Goal: Task Accomplishment & Management: Use online tool/utility

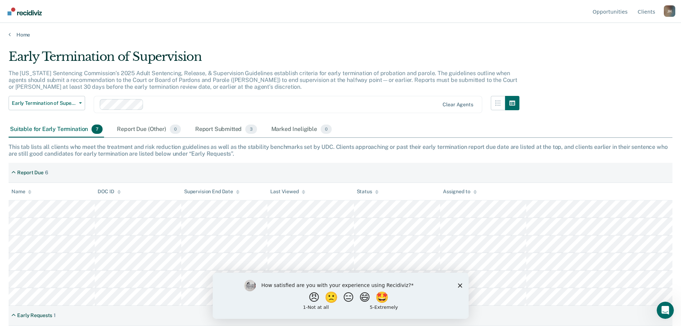
scroll to position [35, 0]
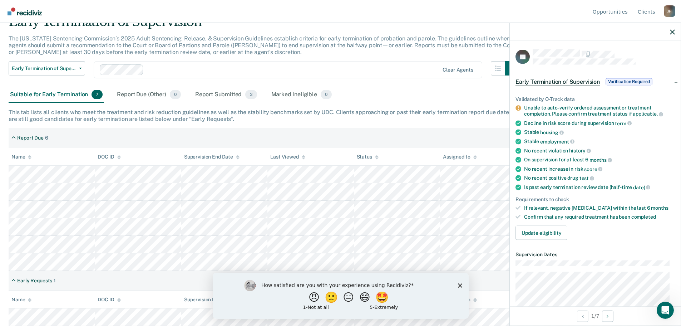
click at [380, 134] on div "Report Due 6" at bounding box center [341, 138] width 664 height 20
click at [456, 282] on div "How satisfied are you with your experience using Recidiviz? 😠 🙁 😑 😄 🤩 1 - Not a…" at bounding box center [340, 295] width 256 height 46
click at [461, 284] on icon "Close survey" at bounding box center [460, 285] width 4 height 4
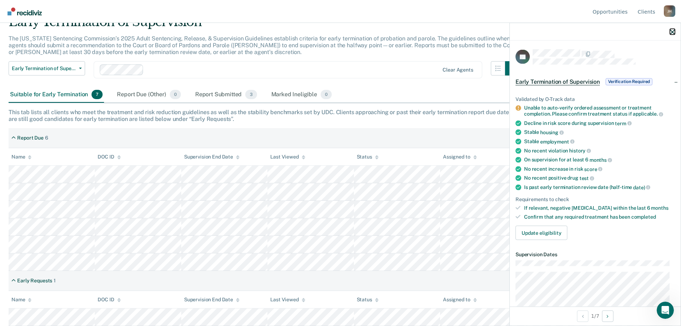
click at [674, 33] on icon "button" at bounding box center [672, 31] width 5 height 5
click at [627, 78] on span "Verification Required" at bounding box center [629, 81] width 47 height 7
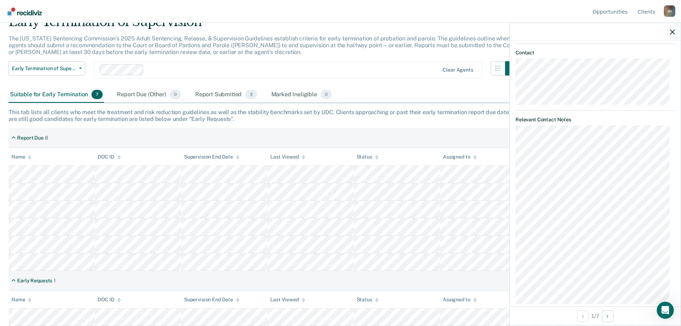
scroll to position [247, 0]
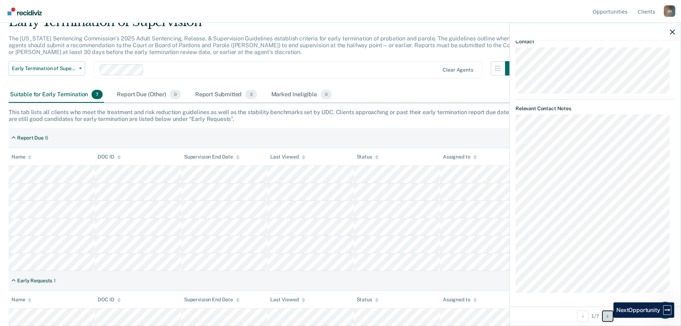
click at [608, 318] on icon "Next Opportunity" at bounding box center [608, 315] width 2 height 5
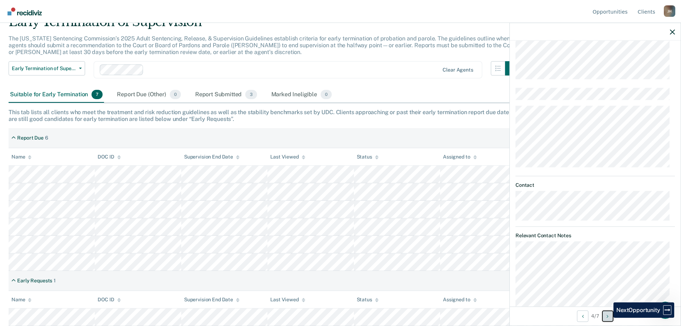
click at [608, 318] on icon "Next Opportunity" at bounding box center [608, 315] width 2 height 5
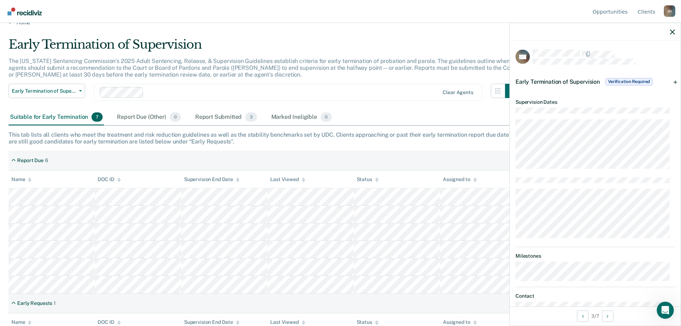
scroll to position [0, 0]
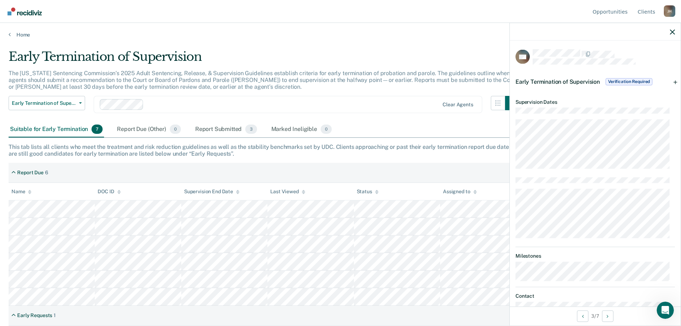
click at [629, 80] on span "Verification Required" at bounding box center [629, 81] width 47 height 7
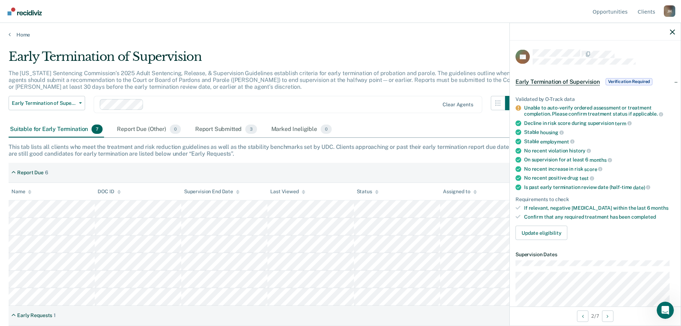
click at [635, 82] on span "Verification Required" at bounding box center [629, 81] width 47 height 7
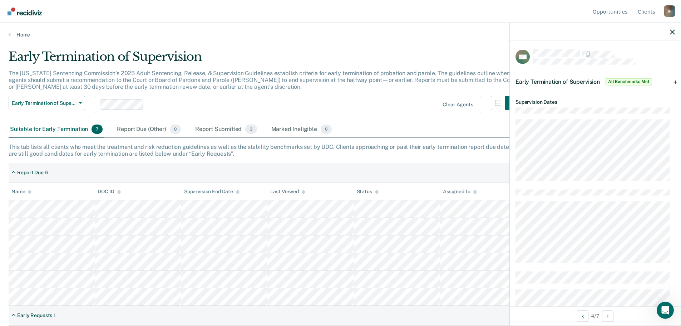
click at [627, 83] on span "All Benchmarks Met" at bounding box center [629, 81] width 46 height 7
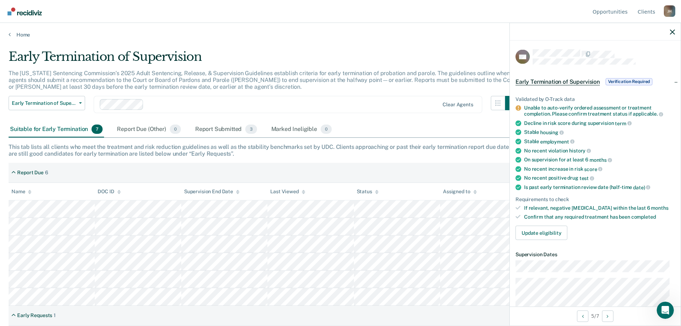
click at [627, 81] on span "Verification Required" at bounding box center [629, 81] width 47 height 7
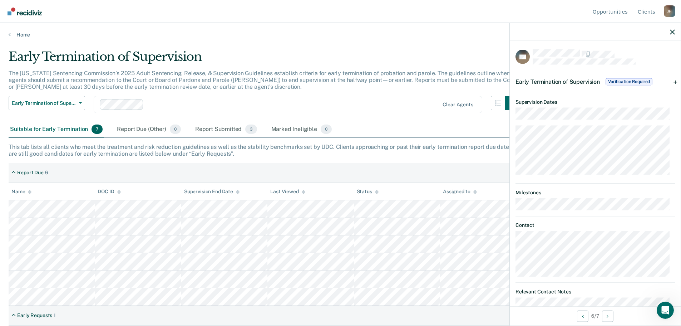
click at [629, 83] on span "Verification Required" at bounding box center [629, 81] width 47 height 7
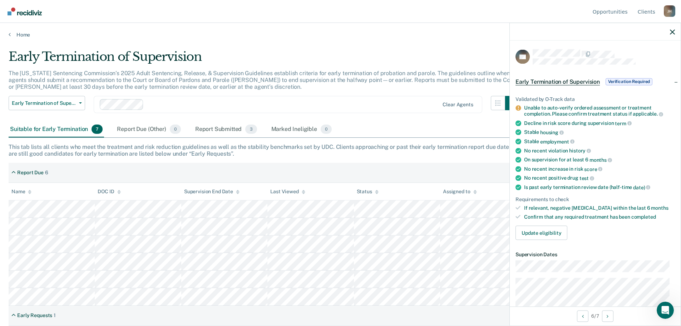
scroll to position [35, 0]
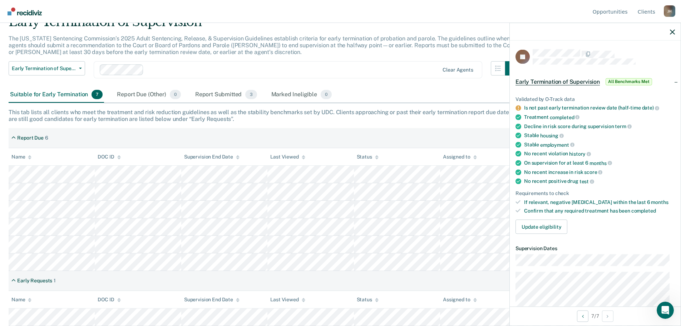
click at [633, 82] on span "All Benchmarks Met" at bounding box center [629, 81] width 46 height 7
